Goal: Information Seeking & Learning: Learn about a topic

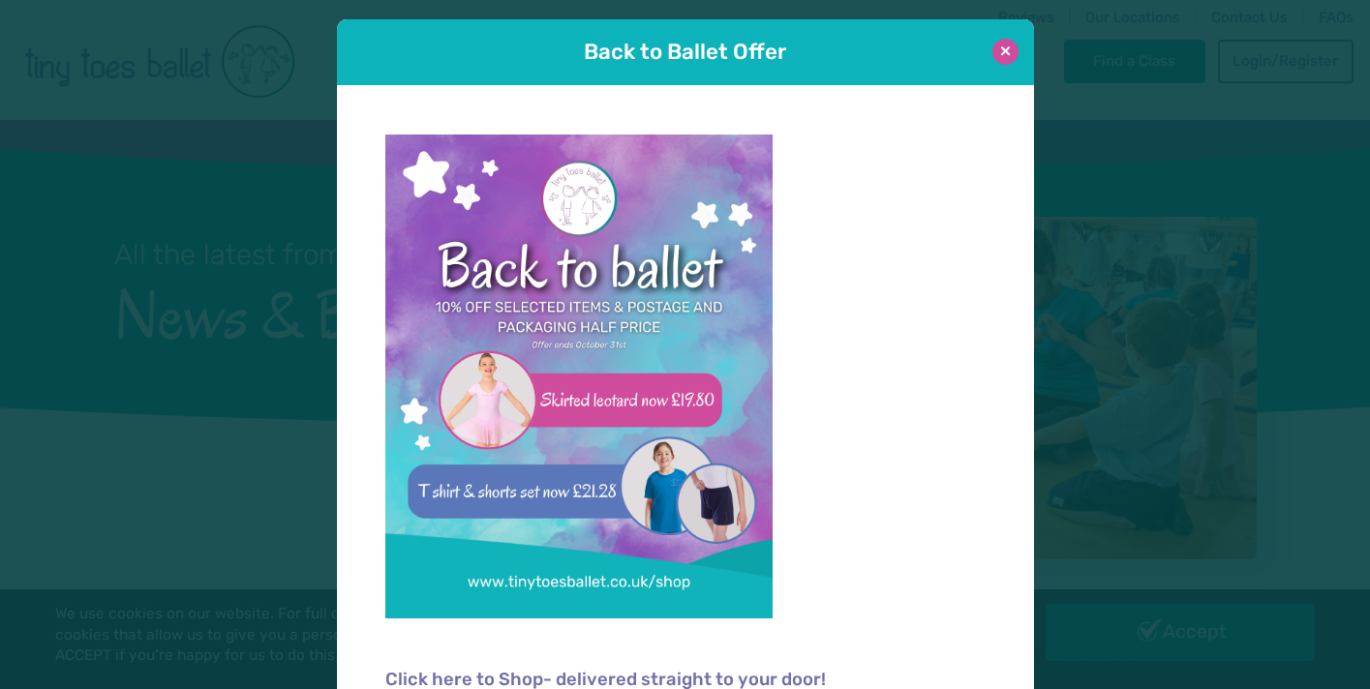
click at [1007, 57] on button at bounding box center [1005, 52] width 26 height 26
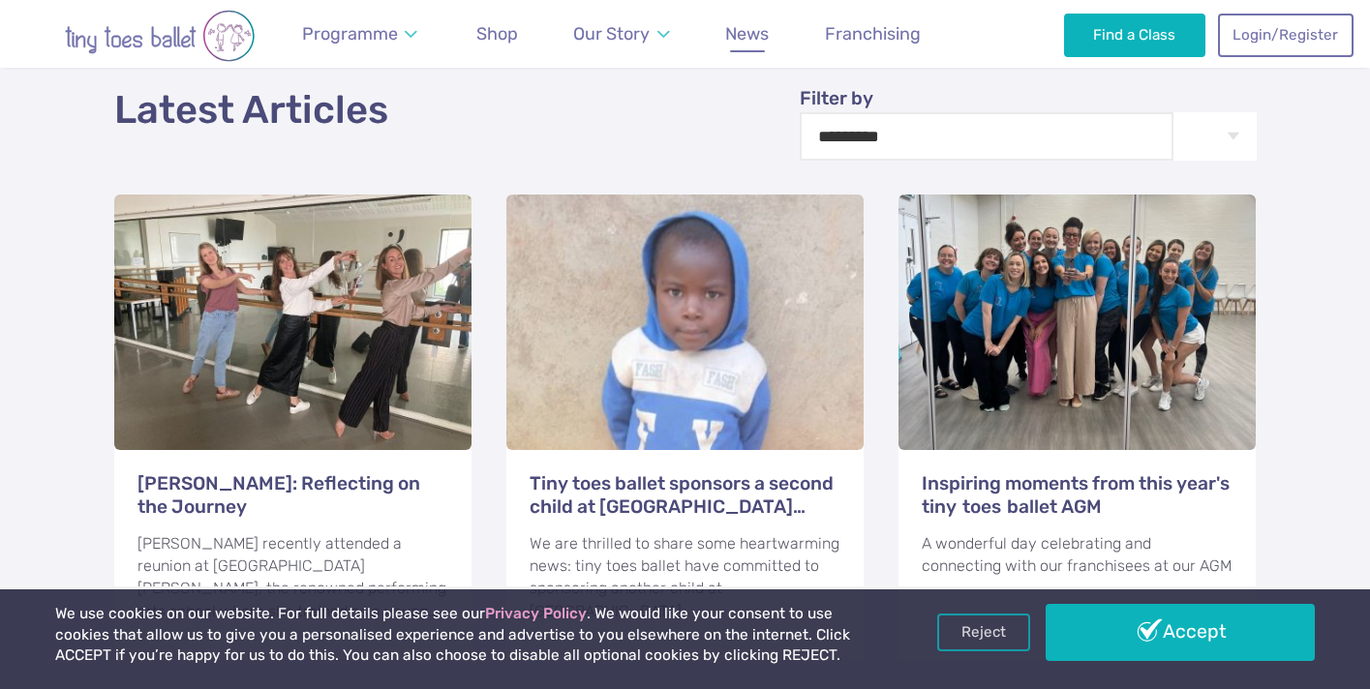
scroll to position [700, 0]
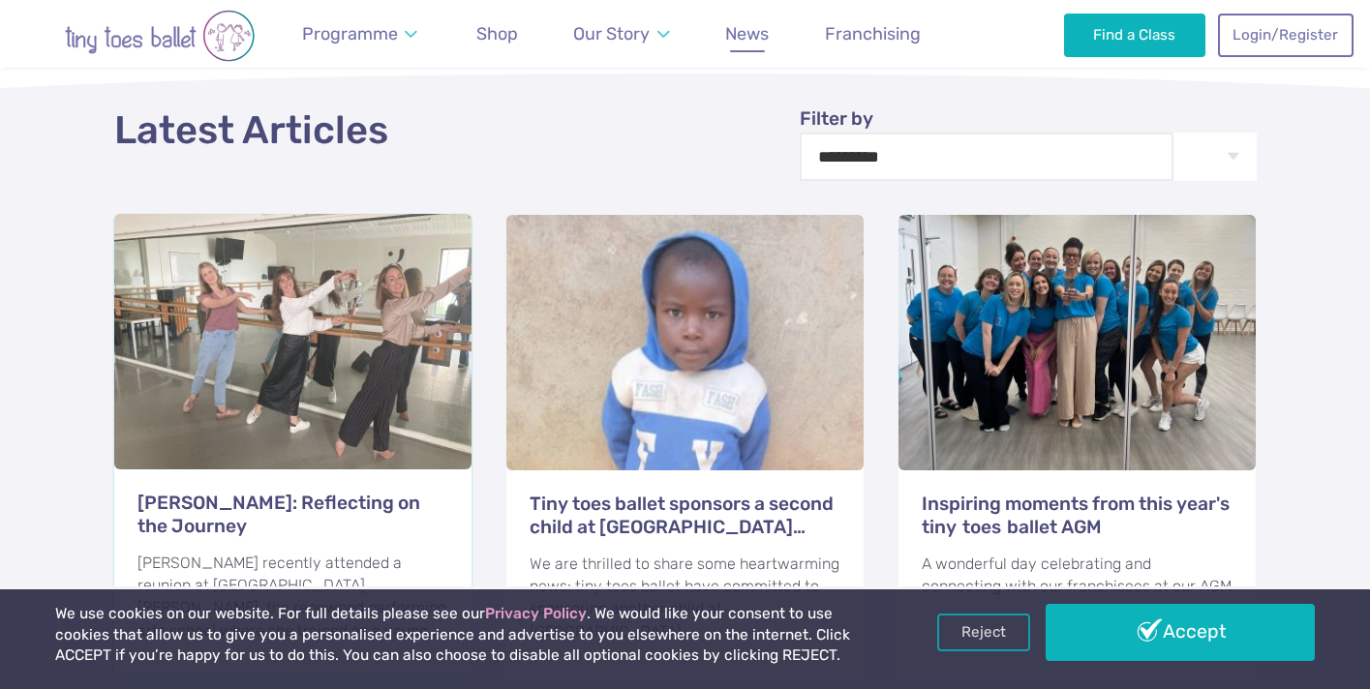
click at [324, 492] on h3 "[PERSON_NAME]: Reflecting on the Journey" at bounding box center [293, 515] width 312 height 46
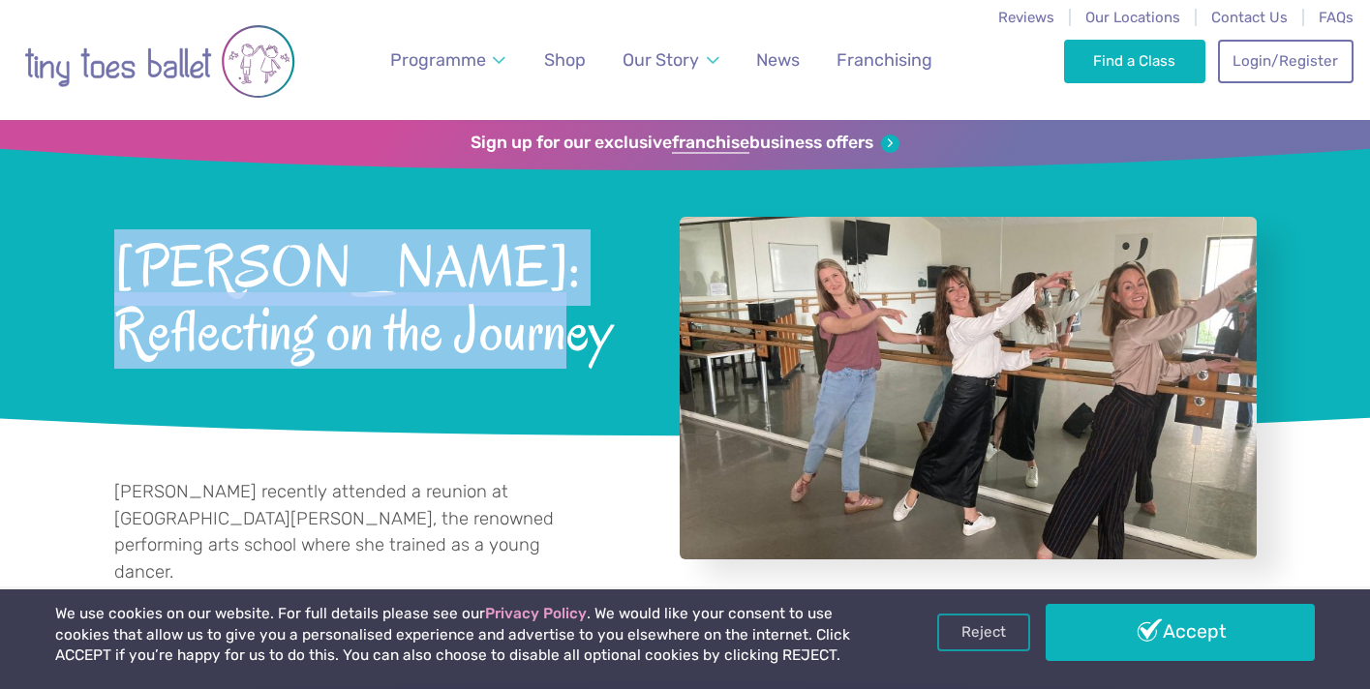
drag, startPoint x: 421, startPoint y: 336, endPoint x: 100, endPoint y: 258, distance: 330.6
click at [100, 258] on div "Sign up for our exclusive franchise business offers [PERSON_NAME]: Reflecting o…" at bounding box center [685, 288] width 1370 height 336
copy span "[PERSON_NAME]: Reflecting on the Journey"
click at [354, 557] on p "[PERSON_NAME] recently attended a reunion at [GEOGRAPHIC_DATA][PERSON_NAME], th…" at bounding box center [354, 532] width 480 height 106
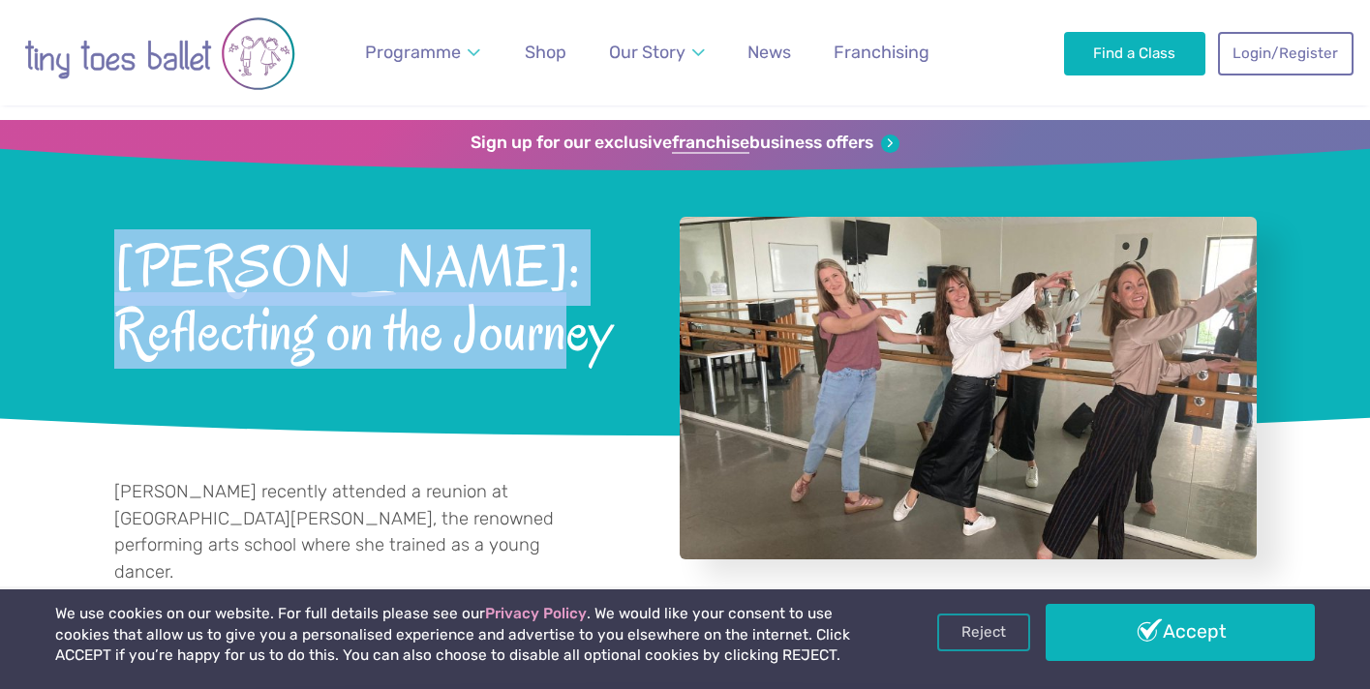
click at [1094, 624] on link "Accept" at bounding box center [1180, 632] width 270 height 56
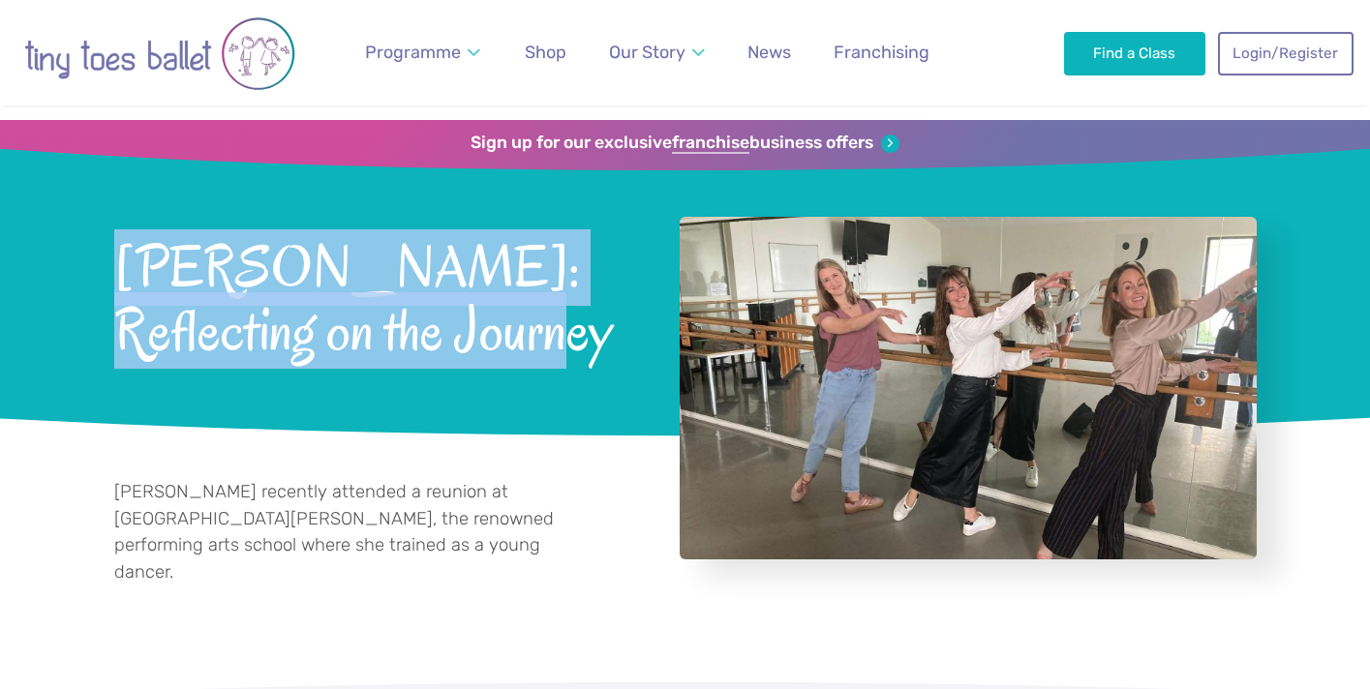
scroll to position [30, 0]
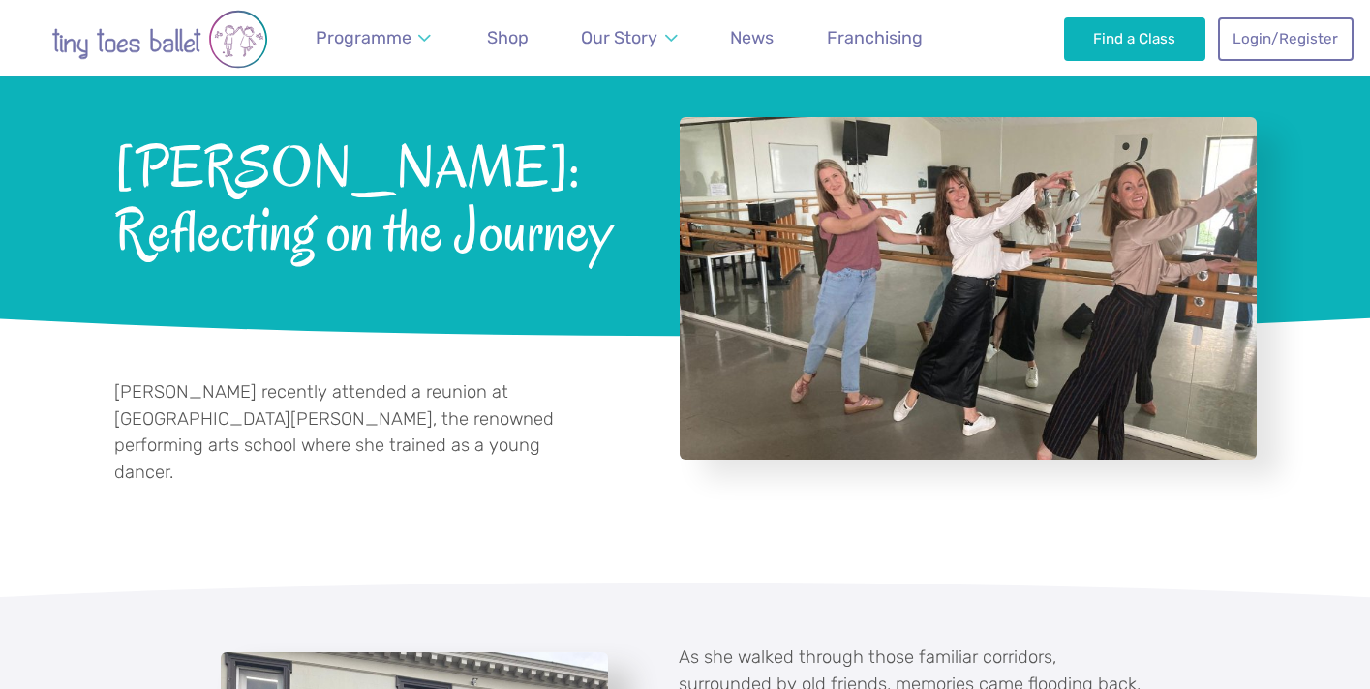
scroll to position [135, 0]
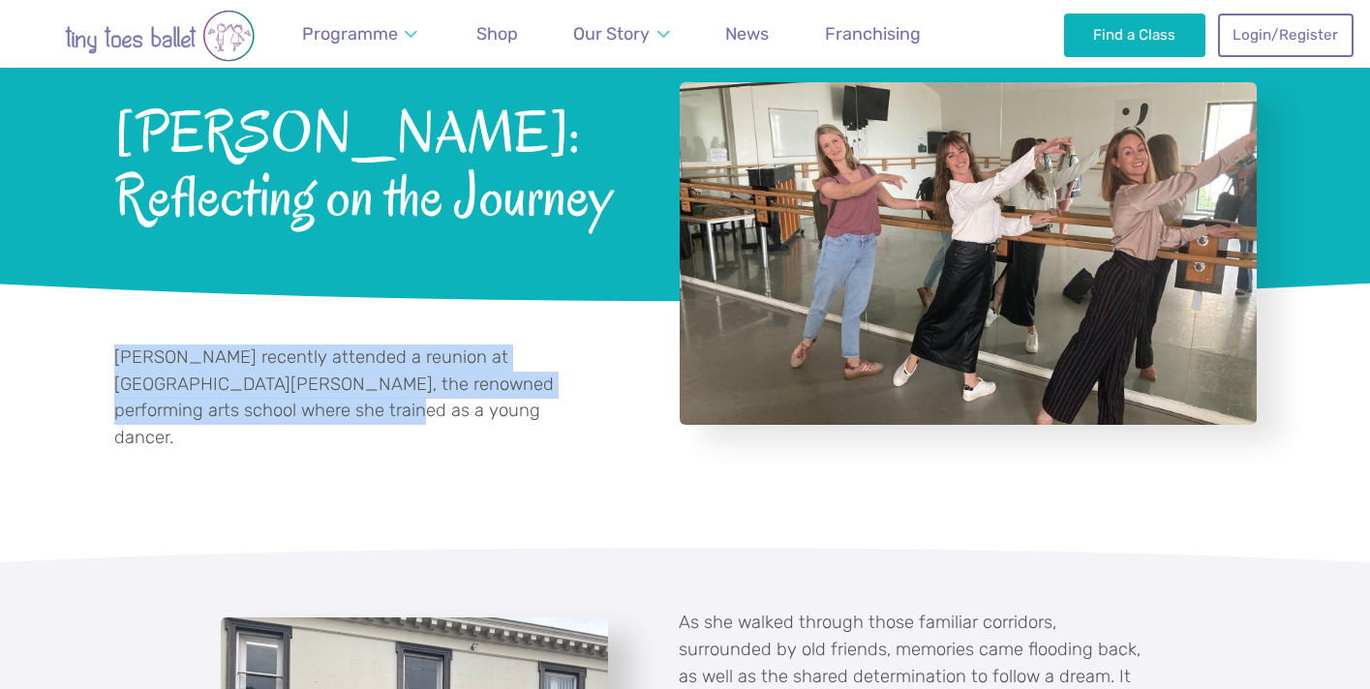
drag, startPoint x: 326, startPoint y: 415, endPoint x: 94, endPoint y: 356, distance: 239.7
click at [94, 356] on div "[PERSON_NAME] recently attended a reunion at [GEOGRAPHIC_DATA][PERSON_NAME], th…" at bounding box center [685, 395] width 1370 height 149
copy p "[PERSON_NAME] recently attended a reunion at [GEOGRAPHIC_DATA][PERSON_NAME], th…"
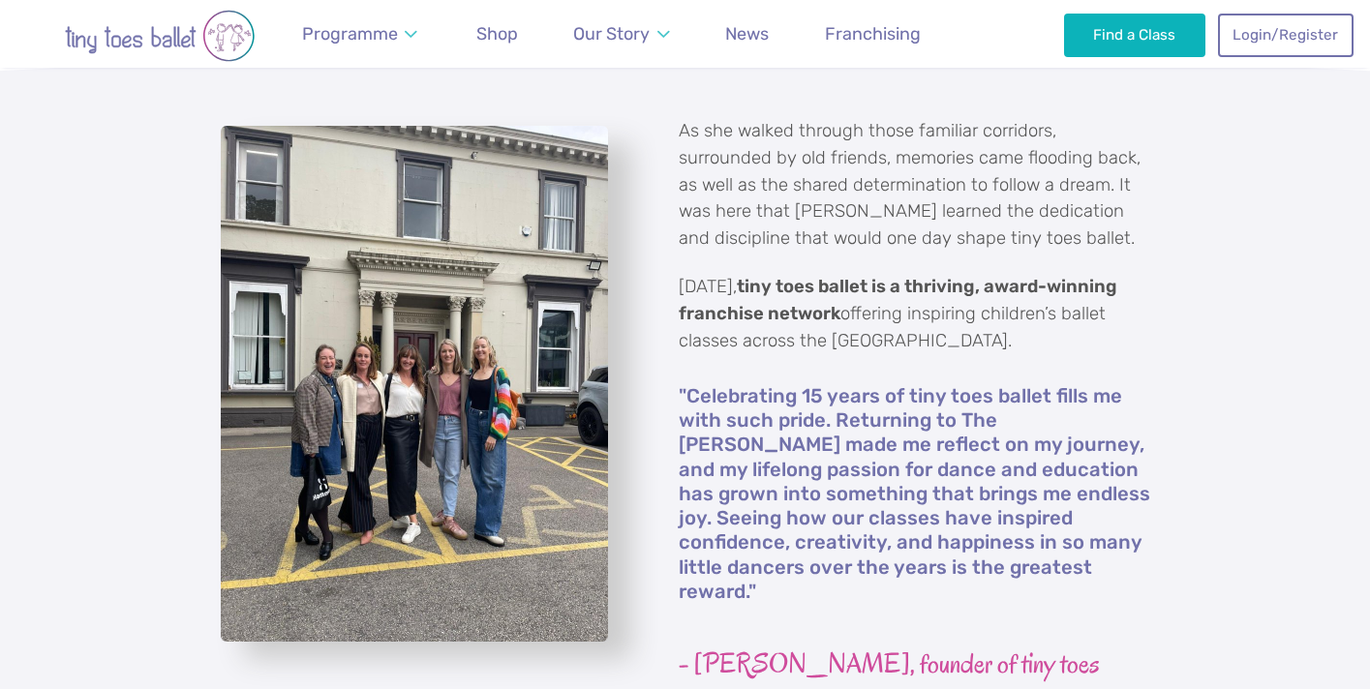
scroll to position [625, 0]
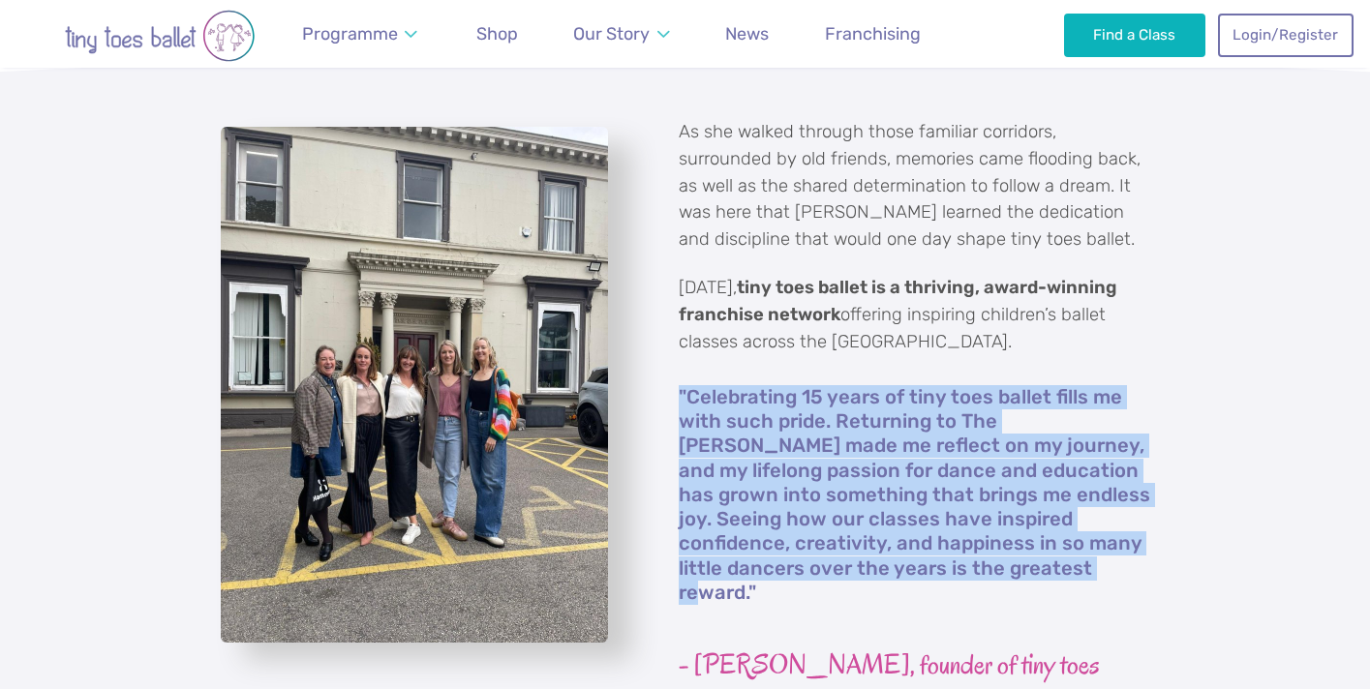
drag, startPoint x: 966, startPoint y: 546, endPoint x: 663, endPoint y: 367, distance: 352.0
click at [663, 367] on div "As she walked through those familiar corridors, surrounded by old friends, memo…" at bounding box center [903, 419] width 494 height 600
copy h6 ""Celebrating 15 years of tiny toes ballet fills me with such pride. Returning t…"
